Goal: Transaction & Acquisition: Purchase product/service

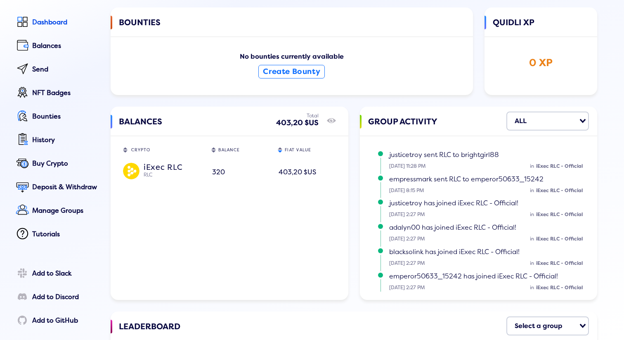
scroll to position [44, 0]
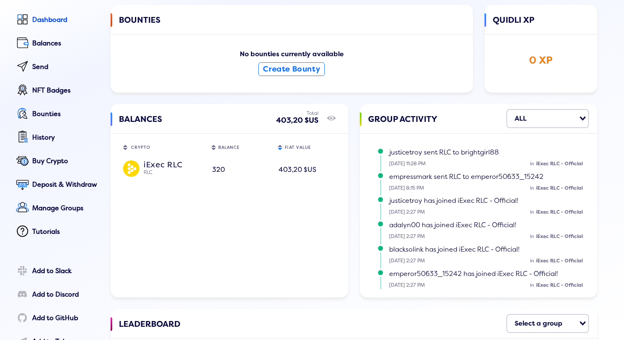
click at [133, 170] on img at bounding box center [131, 168] width 17 height 17
click at [156, 162] on div "iExec RLC" at bounding box center [173, 163] width 59 height 7
click at [153, 186] on div "BALANCES Total 403,20 $US show/hide CRYPTO Sort table by CRYPTO in descending o…" at bounding box center [230, 200] width 238 height 193
click at [128, 174] on img at bounding box center [131, 168] width 17 height 17
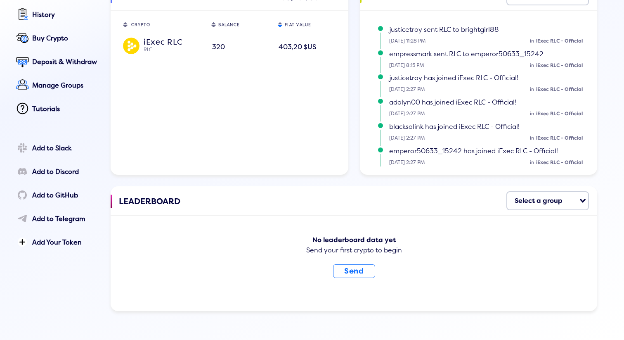
scroll to position [0, 0]
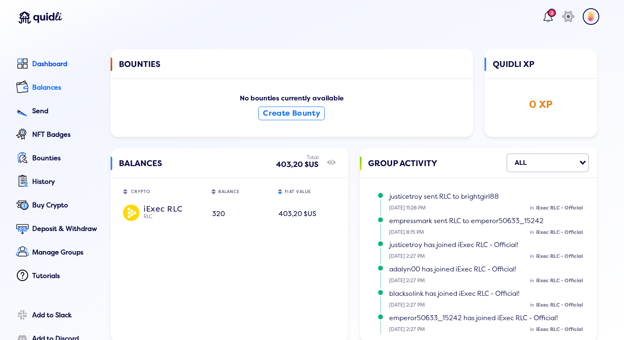
click at [41, 88] on div "Balances" at bounding box center [65, 87] width 67 height 7
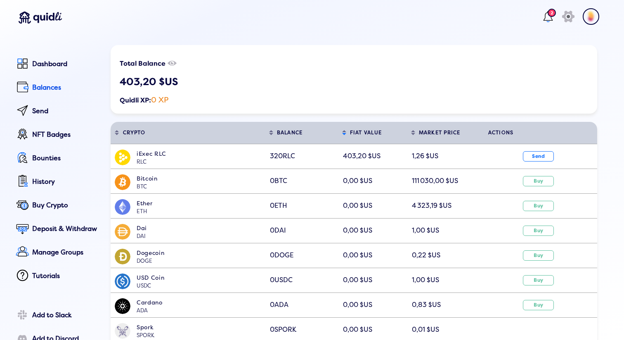
click at [126, 158] on img at bounding box center [123, 158] width 16 height 16
click at [152, 153] on div "iExec RLC" at bounding box center [201, 154] width 128 height 9
click at [356, 158] on span "403,20 $US" at bounding box center [362, 156] width 38 height 8
click at [539, 152] on button "Send" at bounding box center [538, 156] width 31 height 10
